Goal: Check status: Check status

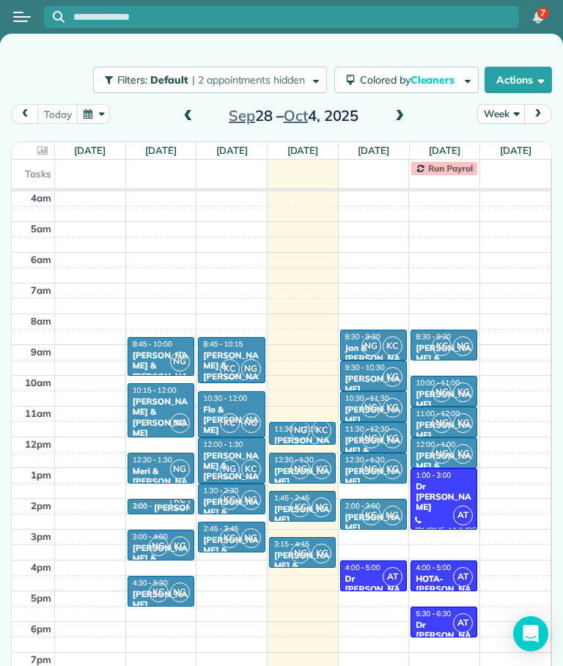
scroll to position [21, 0]
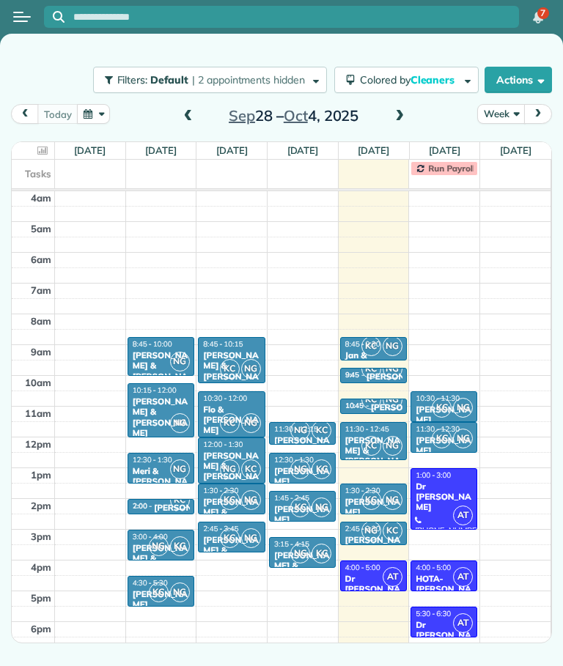
scroll to position [93, 0]
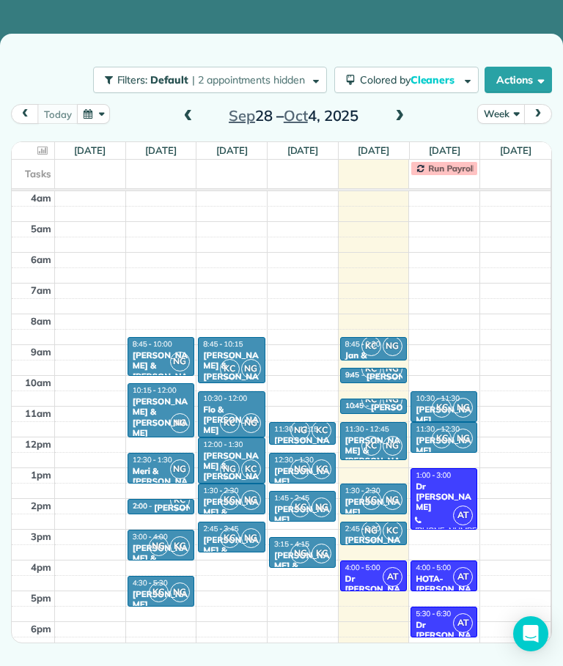
scroll to position [93, 0]
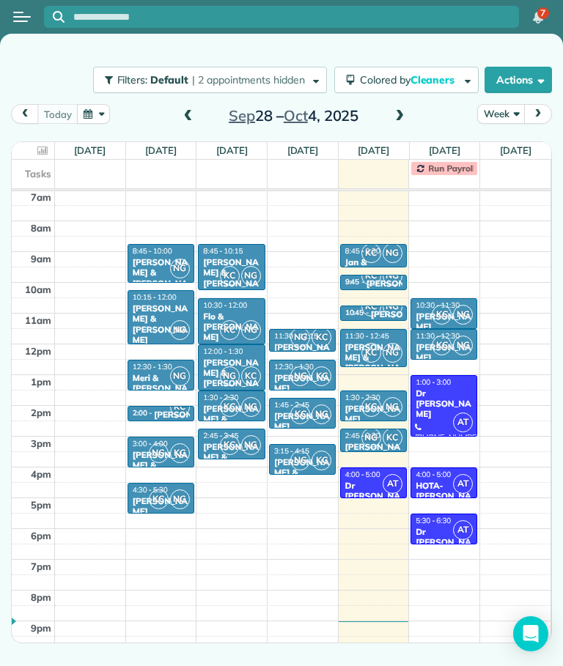
click at [402, 119] on span at bounding box center [399, 116] width 16 height 13
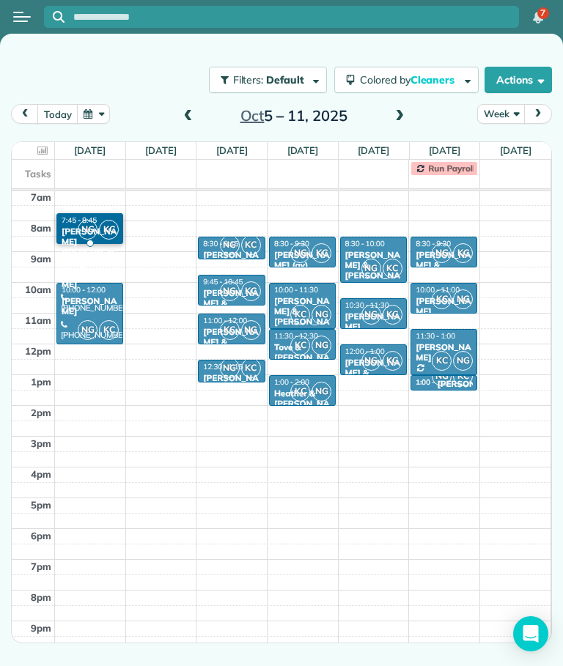
click at [92, 232] on span "NG" at bounding box center [88, 230] width 20 height 20
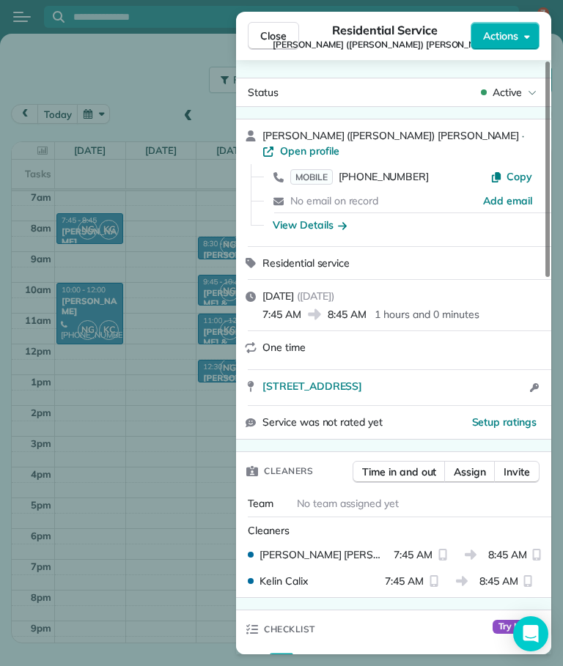
click at [276, 39] on span "Close" at bounding box center [273, 36] width 26 height 15
